Goal: Browse casually: Explore the website without a specific task or goal

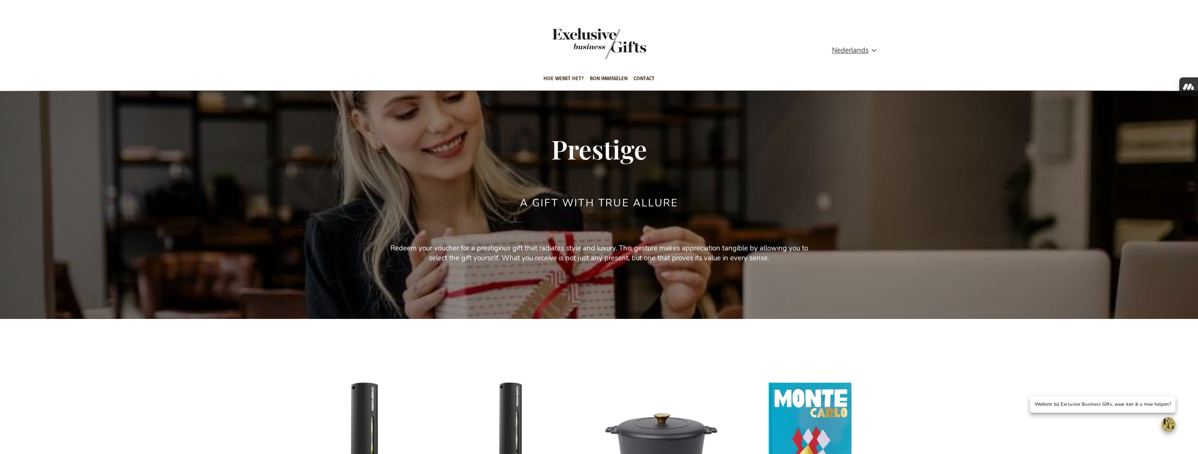
scroll to position [75, 0]
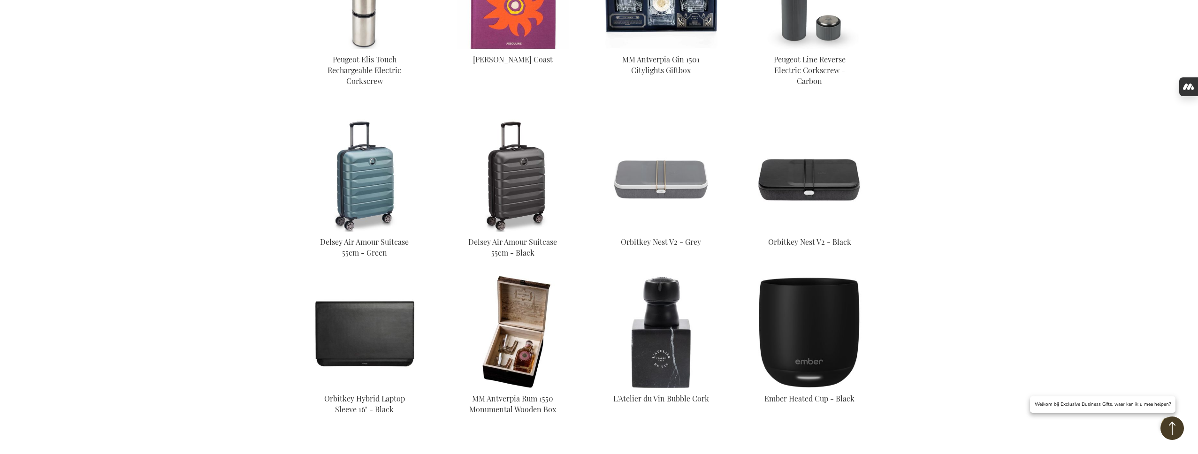
scroll to position [771, 0]
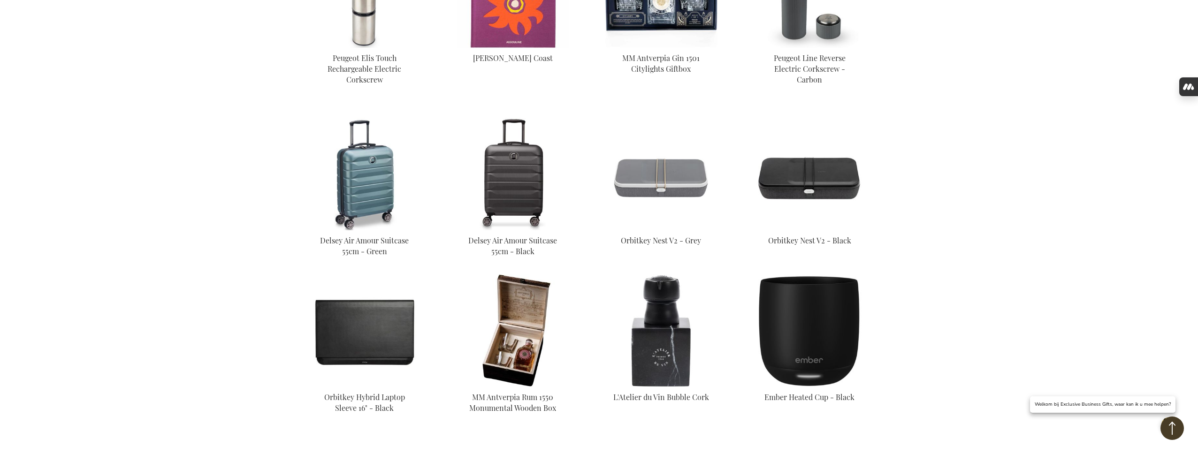
click at [526, 160] on img at bounding box center [513, 174] width 113 height 113
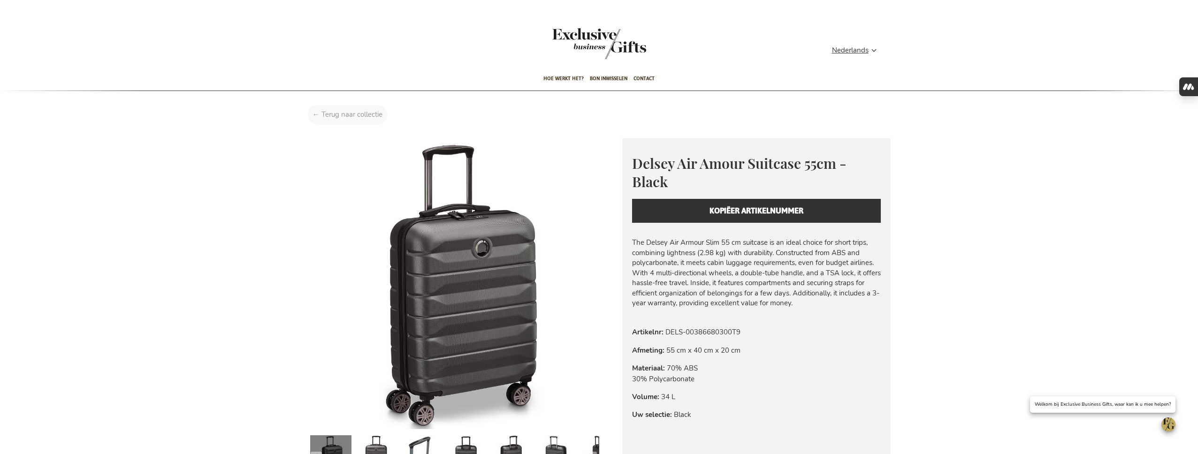
click at [359, 118] on div "Home Delsey Air Amour Suitcase 55cm - Black" at bounding box center [599, 117] width 597 height 24
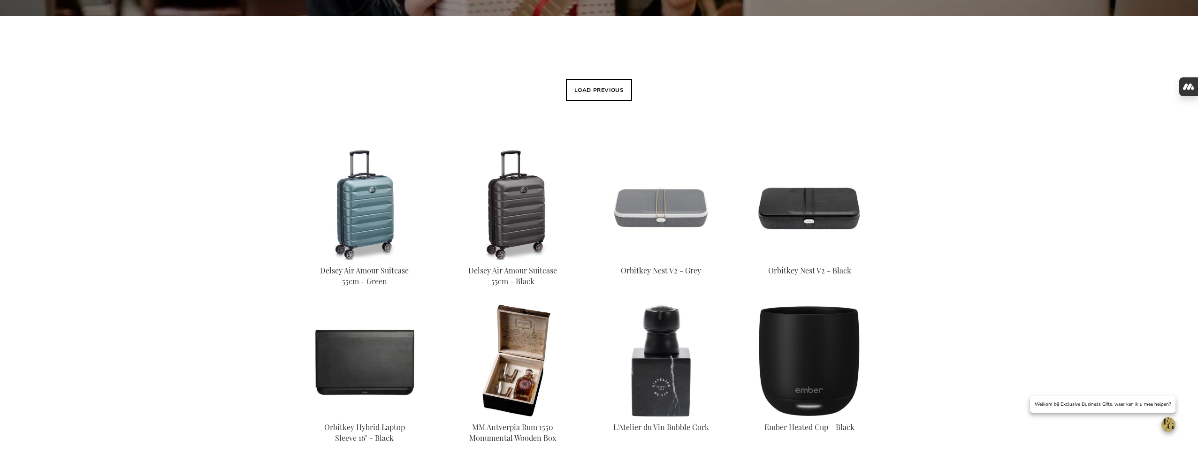
scroll to position [309, 0]
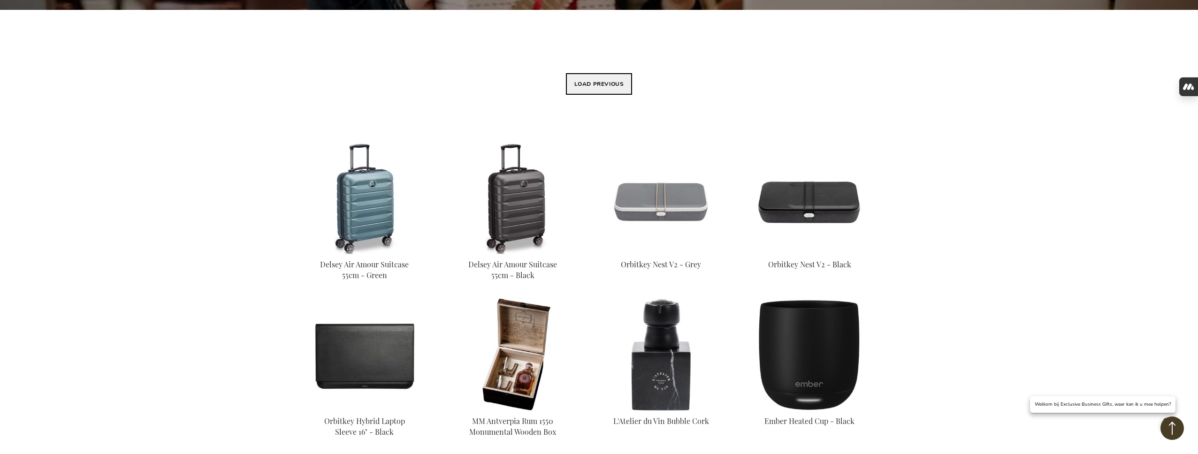
click at [596, 80] on button "Load previous" at bounding box center [599, 84] width 67 height 22
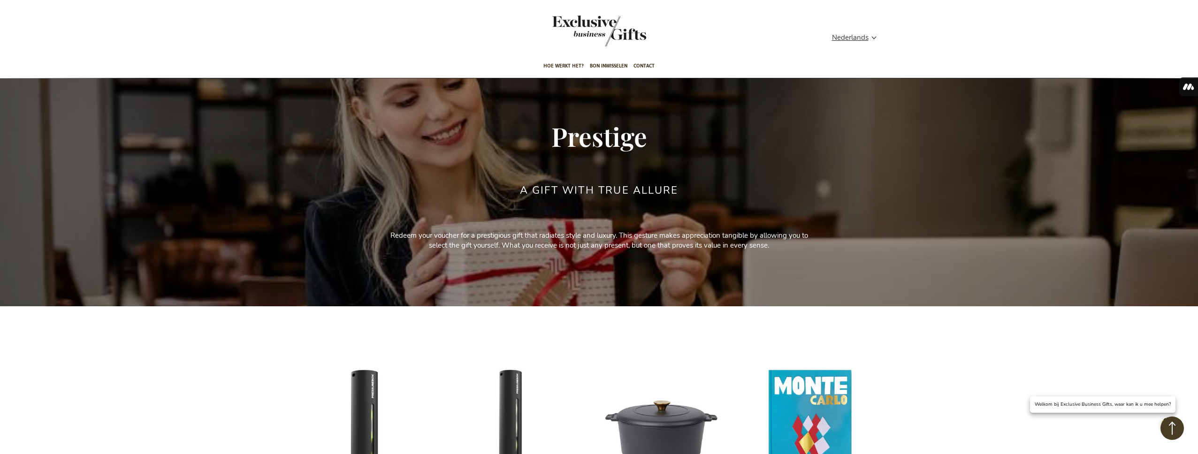
scroll to position [4, 0]
